Goal: Contribute content: Add original content to the website for others to see

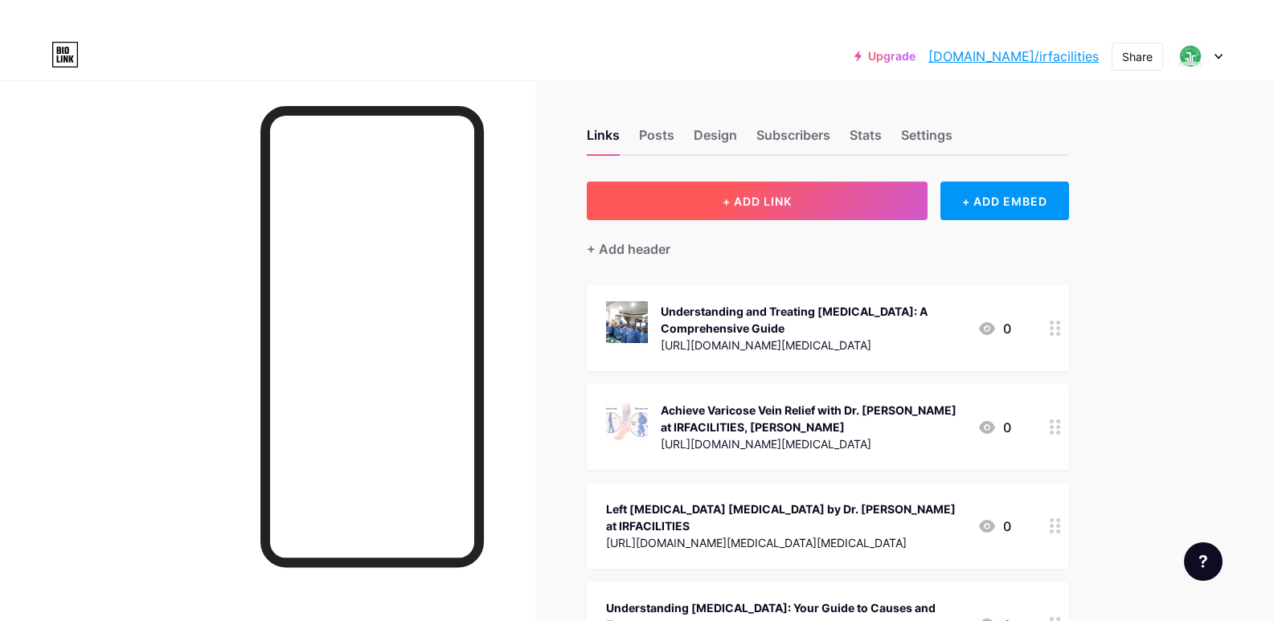
click at [787, 202] on span "+ ADD LINK" at bounding box center [756, 201] width 69 height 14
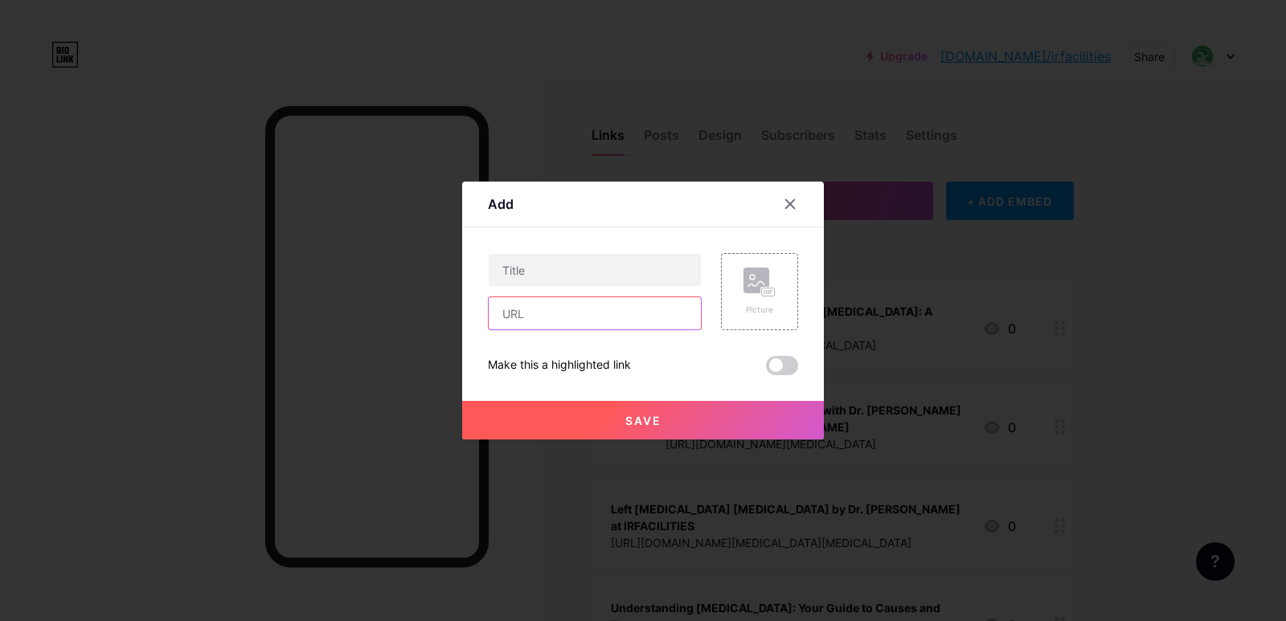
click at [546, 316] on input "text" at bounding box center [595, 313] width 212 height 32
paste input "[URL][DOMAIN_NAME]"
type input "[URL][DOMAIN_NAME]"
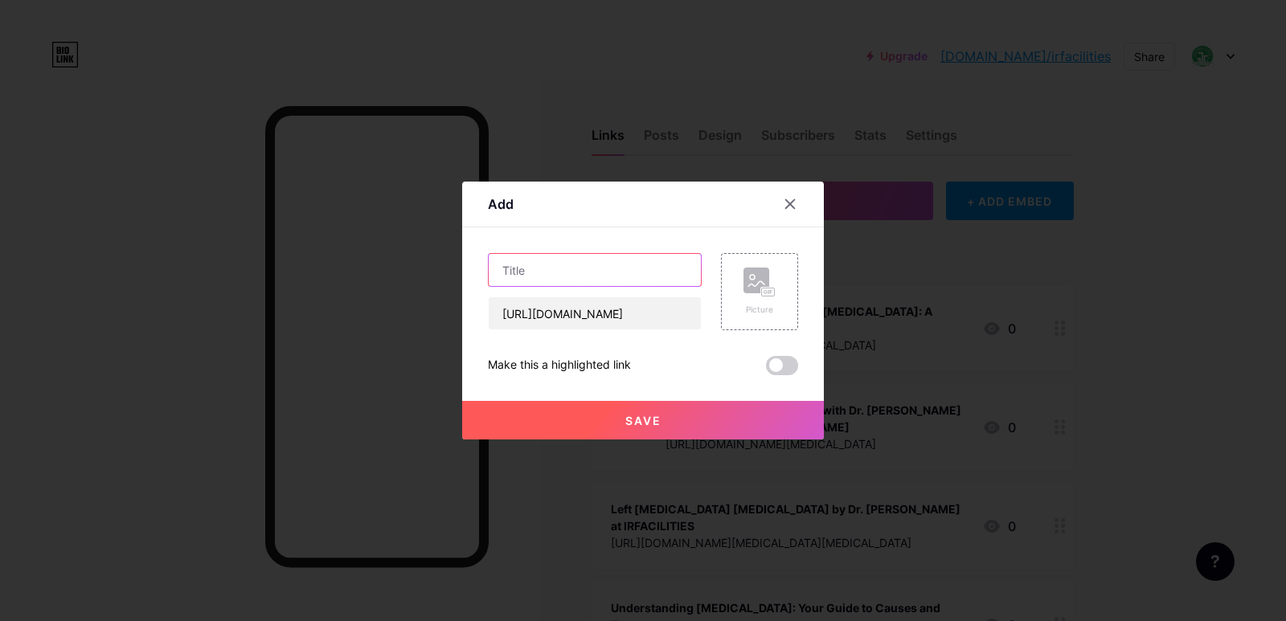
click at [582, 270] on input "text" at bounding box center [595, 270] width 212 height 32
paste input "Understanding the Cost of Varicose Vein Surgery in [GEOGRAPHIC_DATA] with Dr. […"
type input "Understanding the Cost of Varicose Vein Surgery in [GEOGRAPHIC_DATA] with Dr. […"
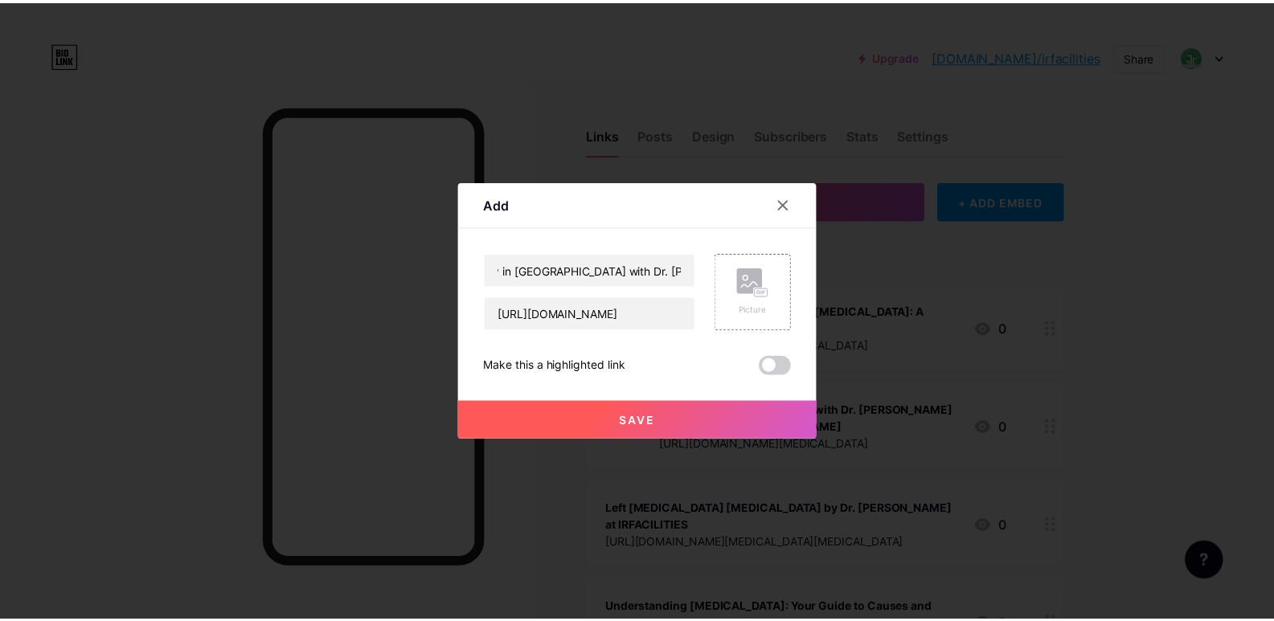
scroll to position [0, 0]
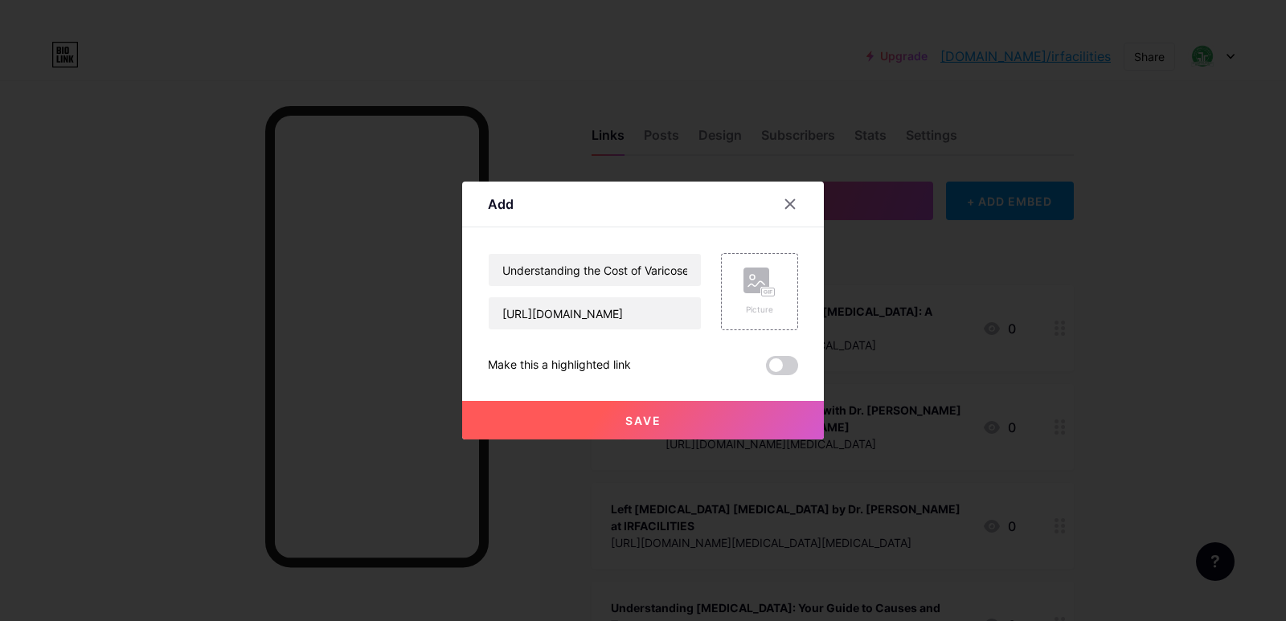
click at [648, 422] on span "Save" at bounding box center [643, 421] width 36 height 14
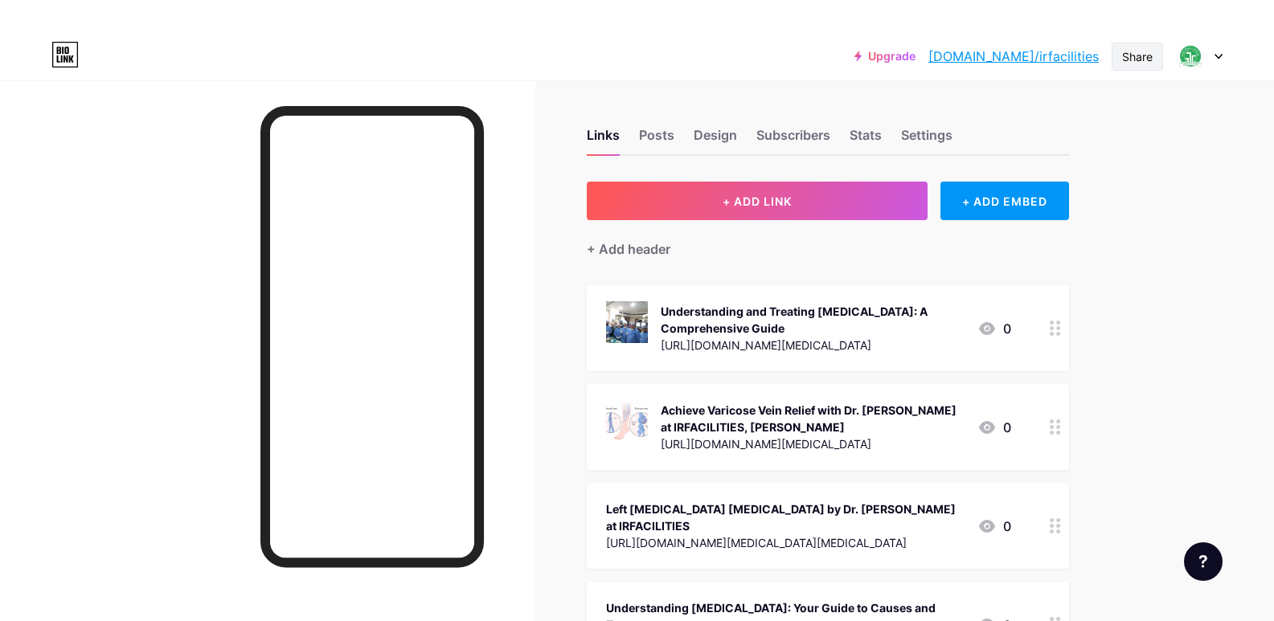
click at [1131, 55] on div "Share" at bounding box center [1137, 56] width 31 height 17
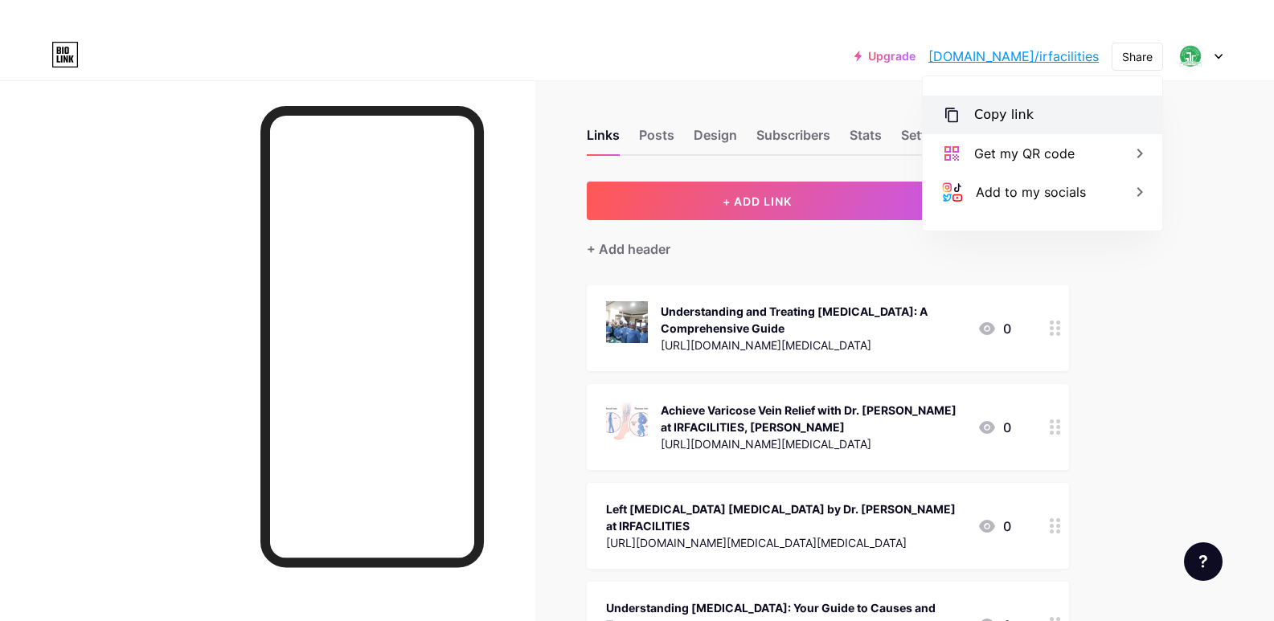
click at [1012, 119] on div "Copy link" at bounding box center [1003, 114] width 59 height 19
